Goal: Information Seeking & Learning: Learn about a topic

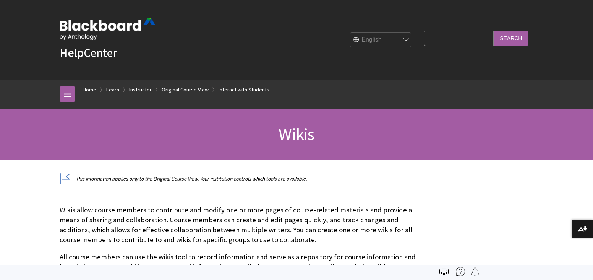
scroll to position [1308, 0]
click at [220, 225] on p "Wikis allow course members to contribute and modify one or more pages of course…" at bounding box center [240, 225] width 361 height 40
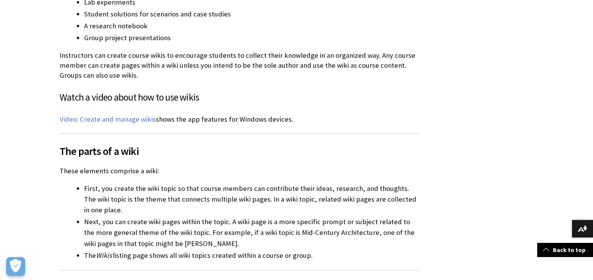
scroll to position [849, 0]
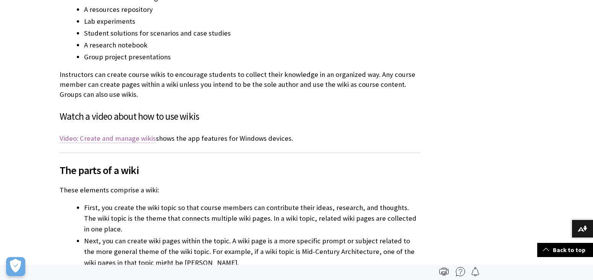
click at [124, 140] on link "Video: Create and manage wikis" at bounding box center [108, 138] width 96 height 9
